Goal: Navigation & Orientation: Find specific page/section

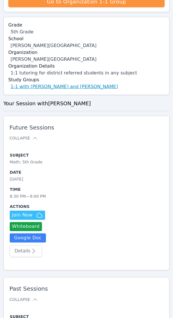
scroll to position [171, 0]
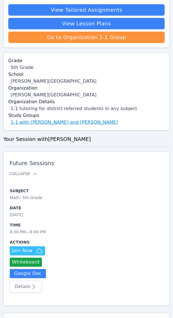
click at [66, 88] on label "Organization" at bounding box center [86, 88] width 156 height 7
click at [66, 123] on link "1-1 with [PERSON_NAME] and [PERSON_NAME]" at bounding box center [64, 122] width 107 height 7
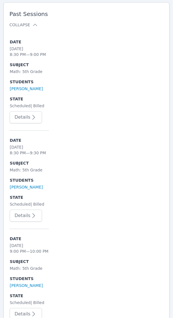
scroll to position [391, 0]
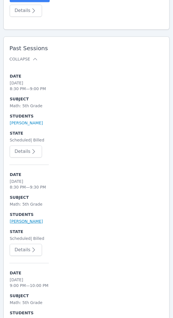
click at [19, 221] on link "[PERSON_NAME]" at bounding box center [26, 222] width 33 height 6
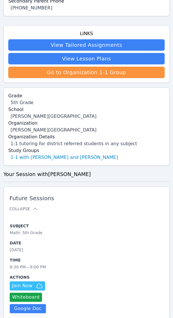
scroll to position [136, 0]
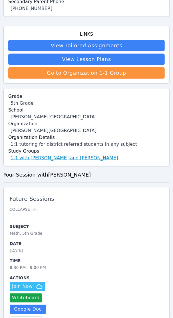
click at [58, 160] on link "1-1 with [PERSON_NAME] and [PERSON_NAME]" at bounding box center [64, 158] width 107 height 7
